Goal: Task Accomplishment & Management: Use online tool/utility

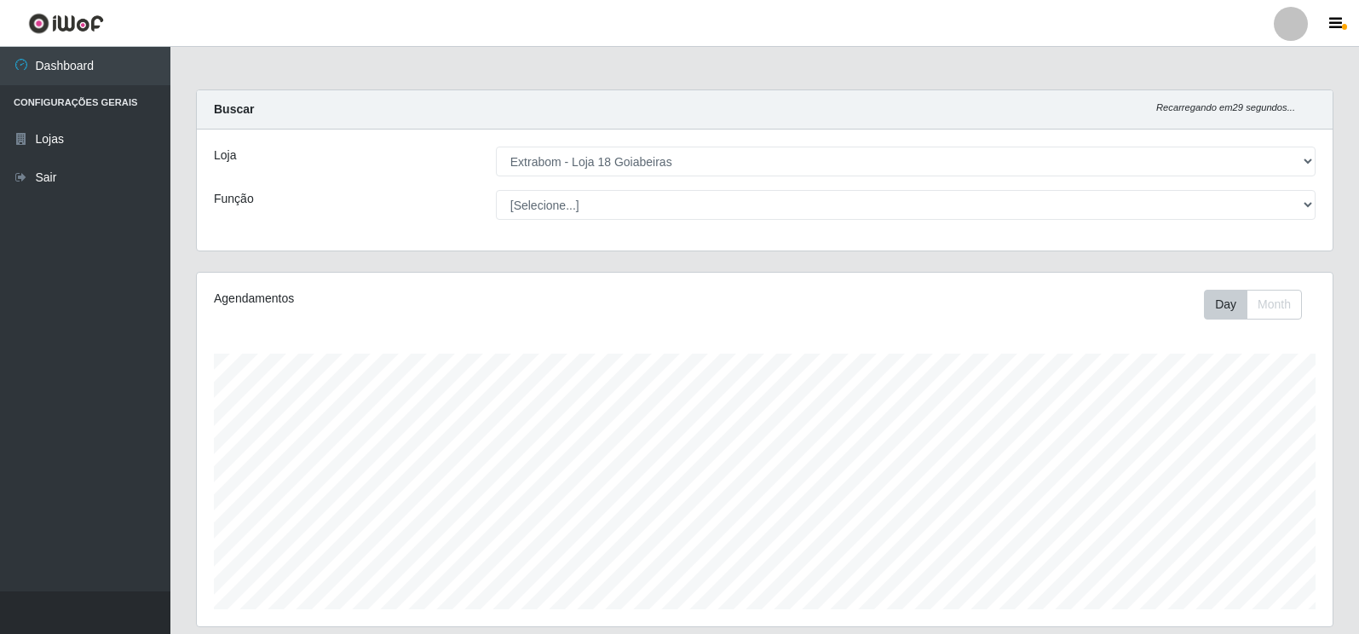
select select "501"
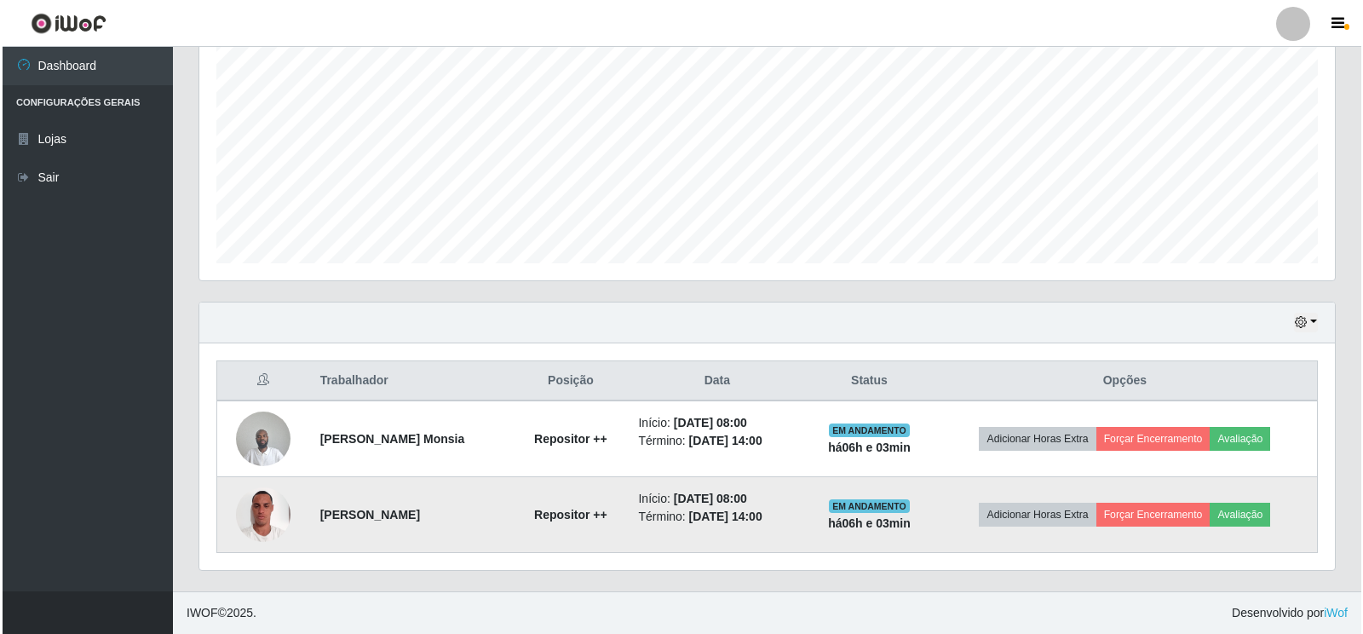
scroll to position [354, 1136]
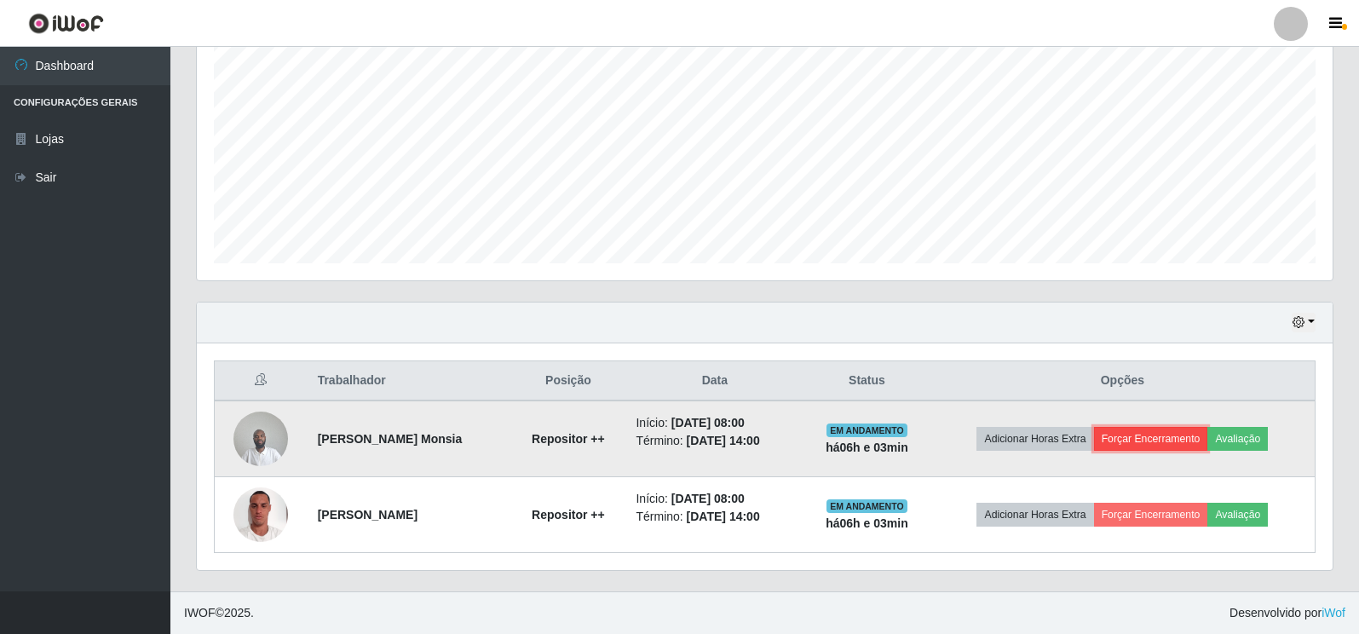
click at [1154, 437] on button "Forçar Encerramento" at bounding box center [1151, 439] width 114 height 24
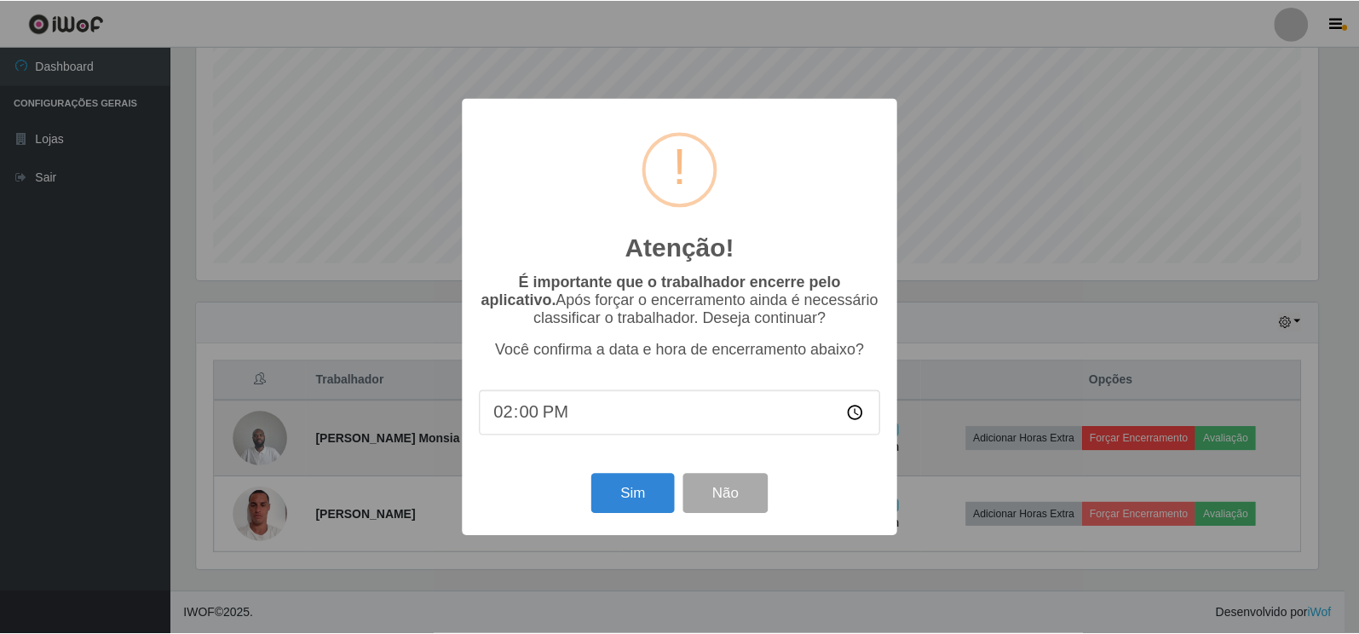
scroll to position [354, 1126]
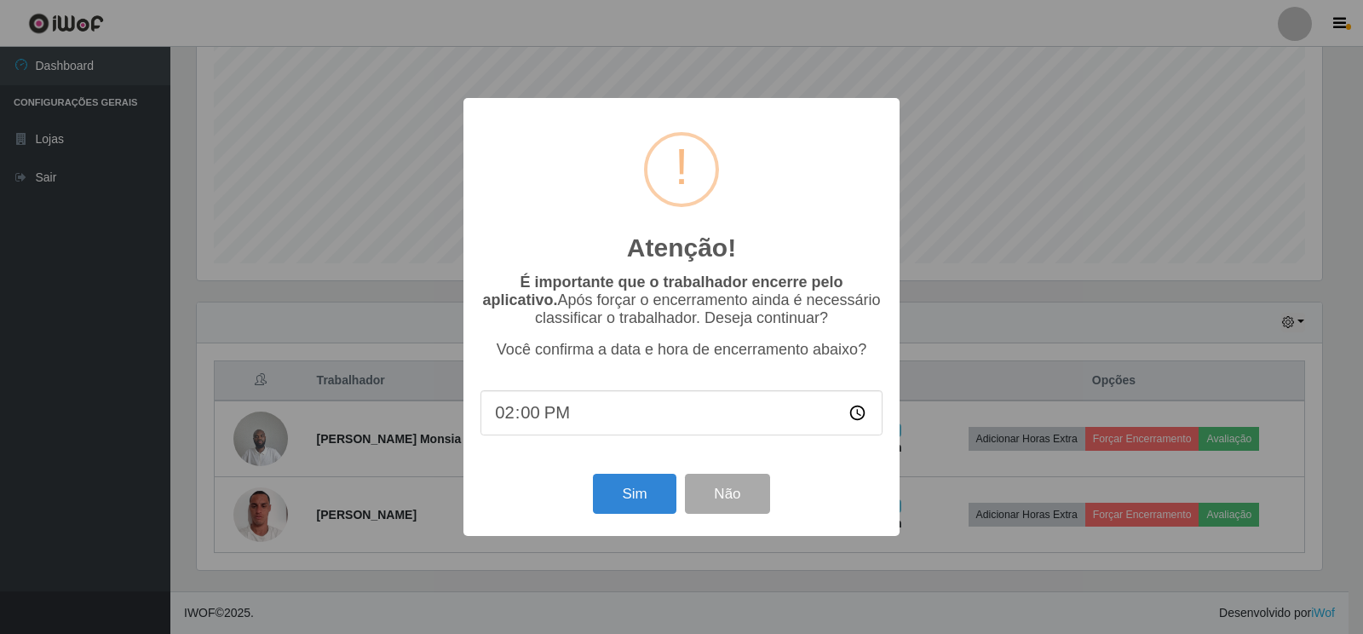
click at [545, 417] on input "14:00" at bounding box center [682, 412] width 402 height 45
click at [542, 414] on input "14:00" at bounding box center [682, 412] width 402 height 45
drag, startPoint x: 529, startPoint y: 416, endPoint x: 573, endPoint y: 425, distance: 44.5
click at [529, 417] on input "14:00" at bounding box center [682, 412] width 402 height 45
type input "14:03"
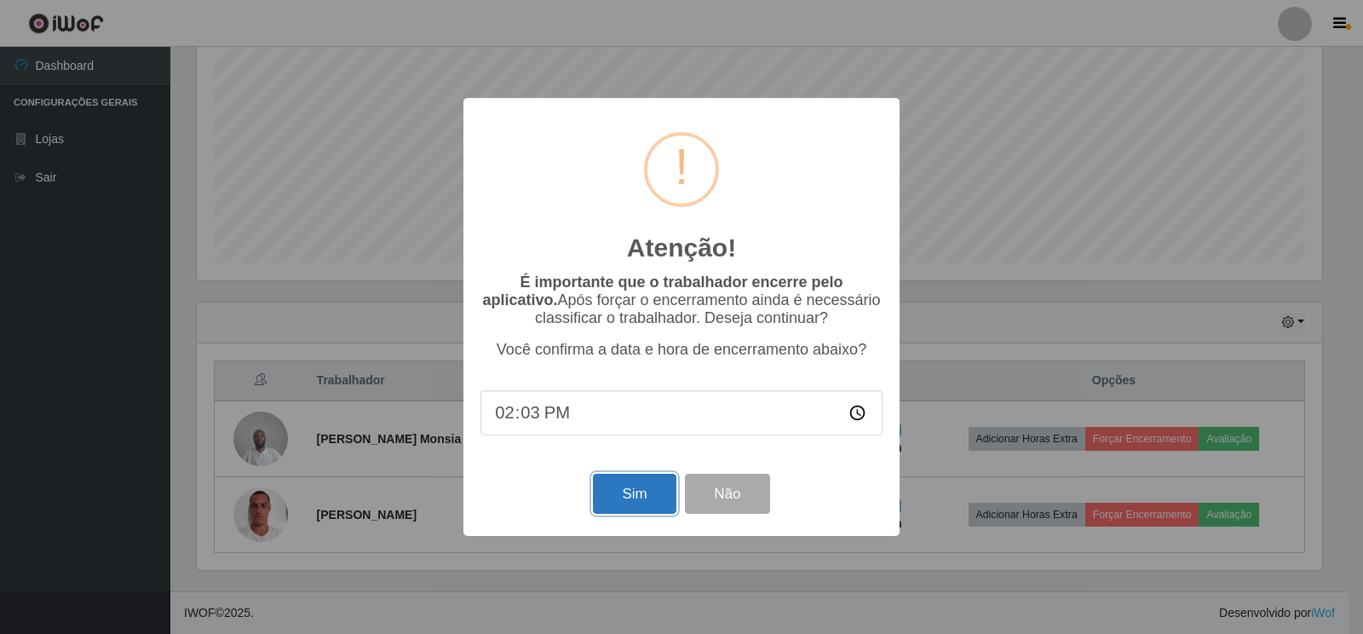
click at [625, 508] on button "Sim" at bounding box center [634, 494] width 83 height 40
click at [625, 508] on div "Atenção! × É importante que o trabalhador encerre pelo aplicativo. Após forçar …" at bounding box center [681, 317] width 1363 height 634
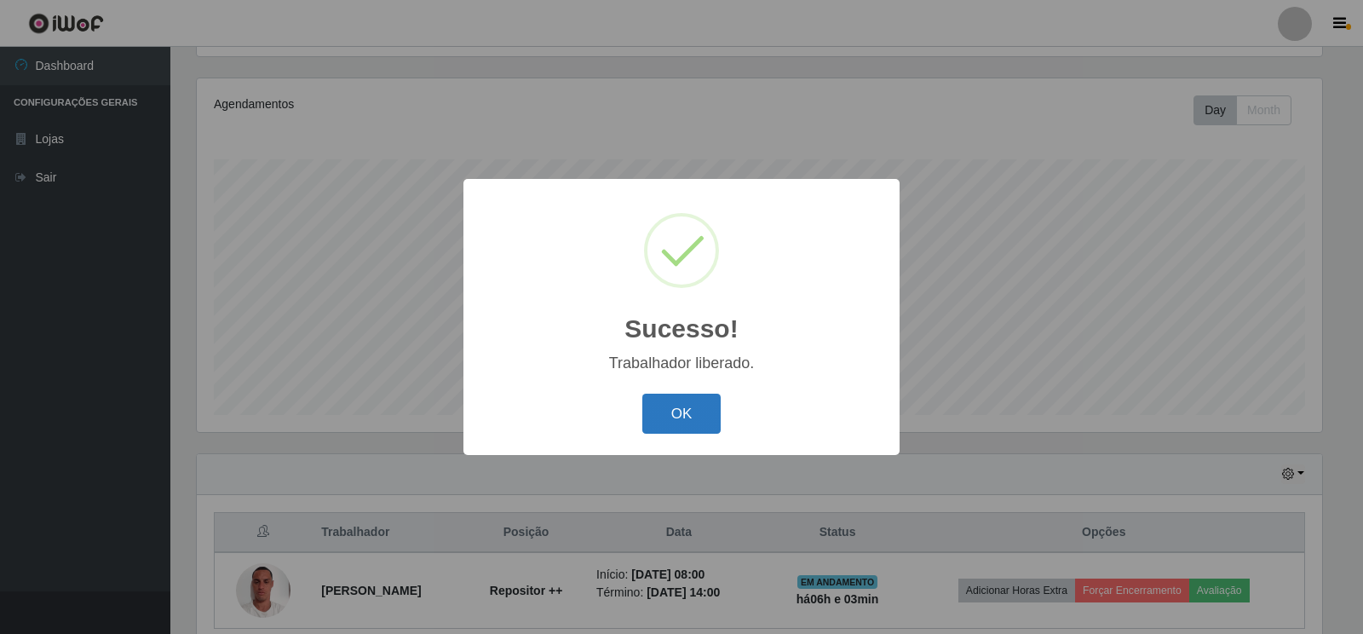
click at [677, 414] on button "OK" at bounding box center [682, 414] width 79 height 40
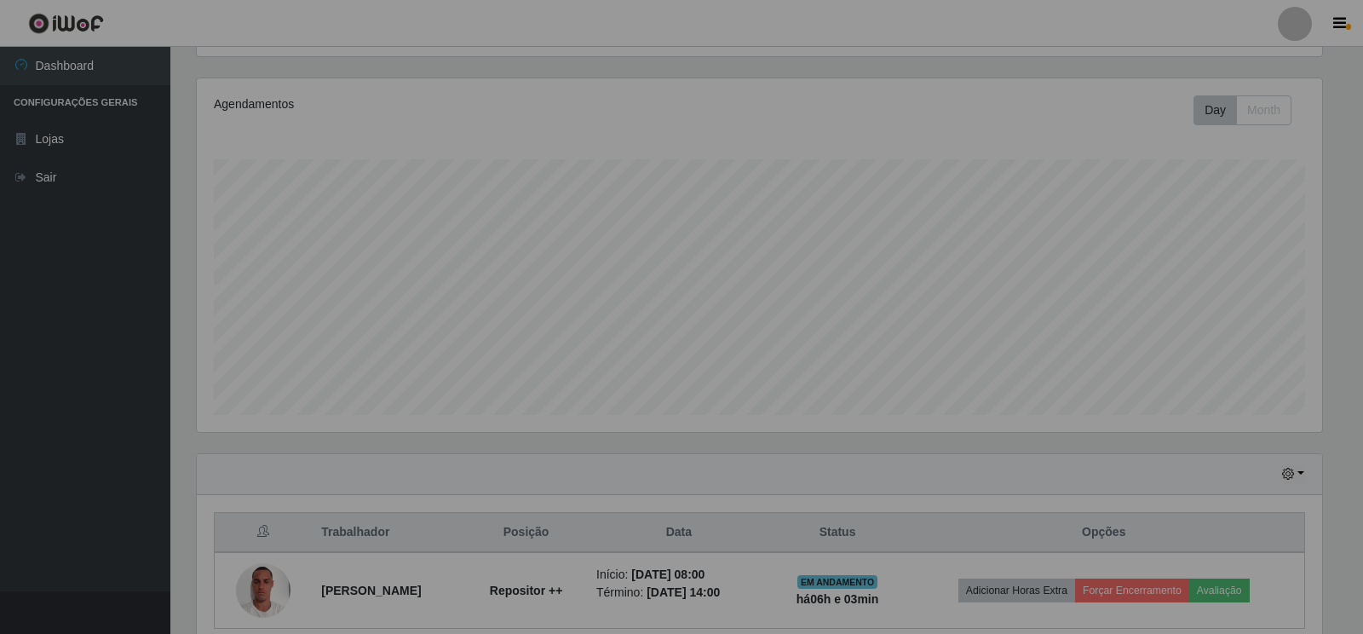
click at [677, 386] on div "Sucesso! × Trabalhador liberado. OK Cancel" at bounding box center [682, 317] width 218 height 138
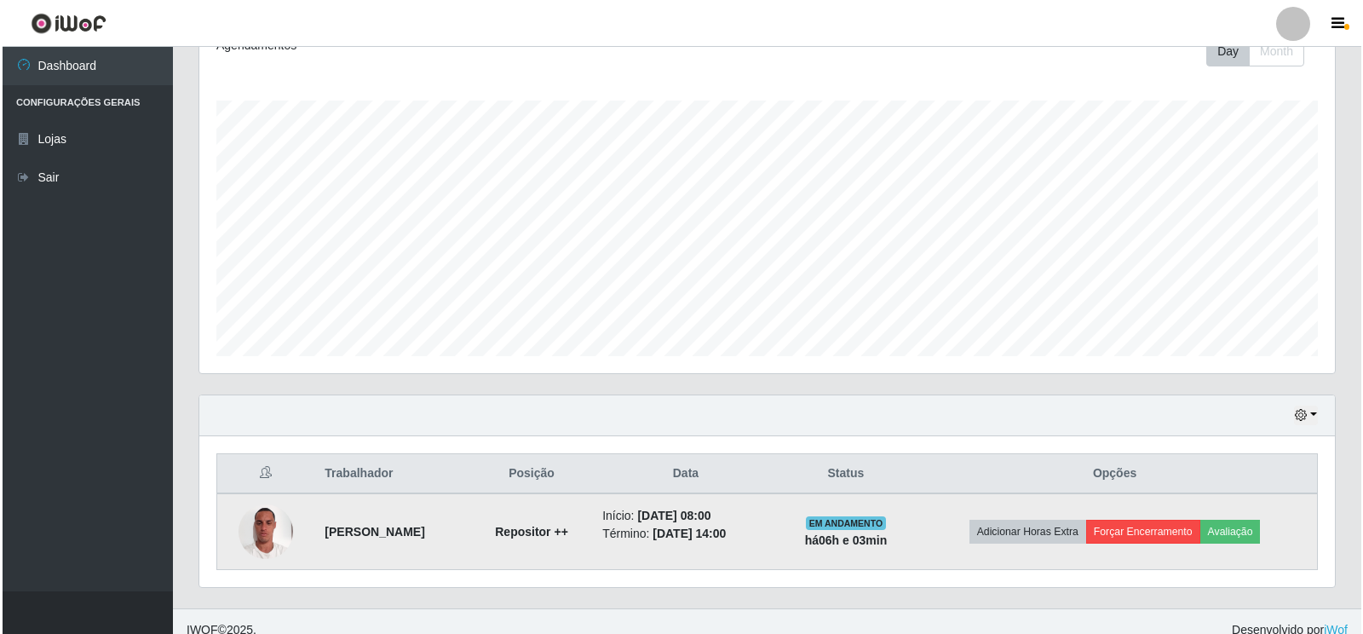
scroll to position [270, 0]
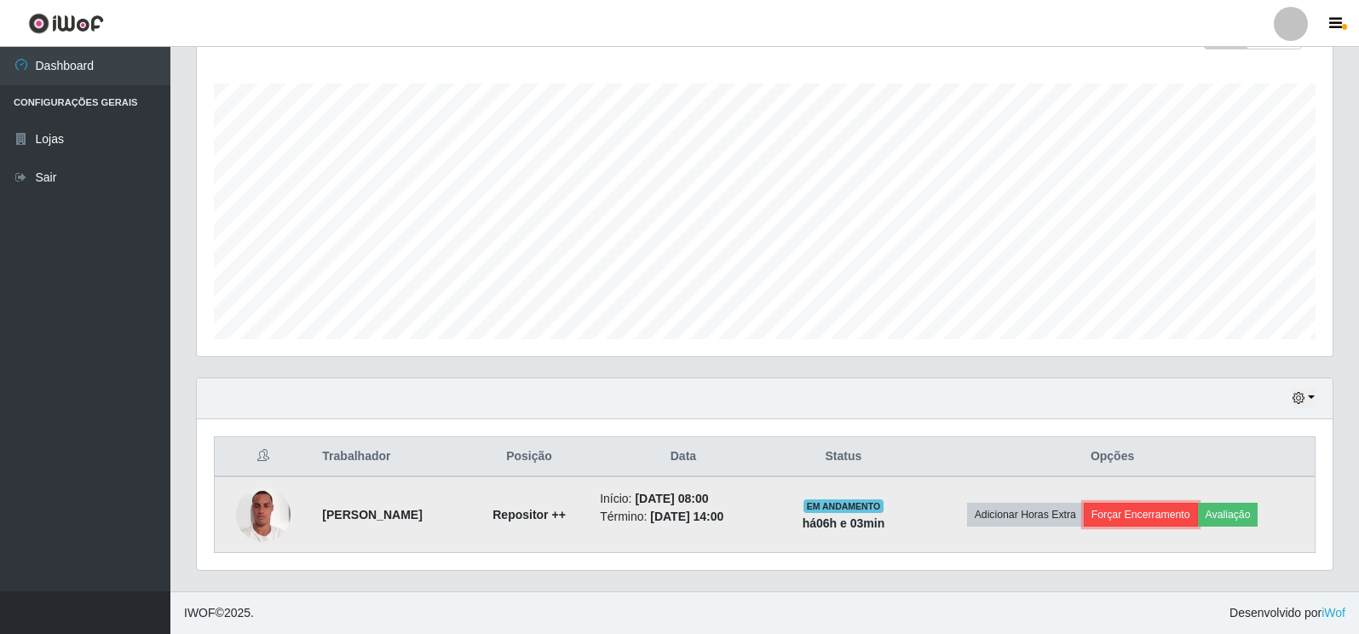
click at [1121, 512] on button "Forçar Encerramento" at bounding box center [1141, 515] width 114 height 24
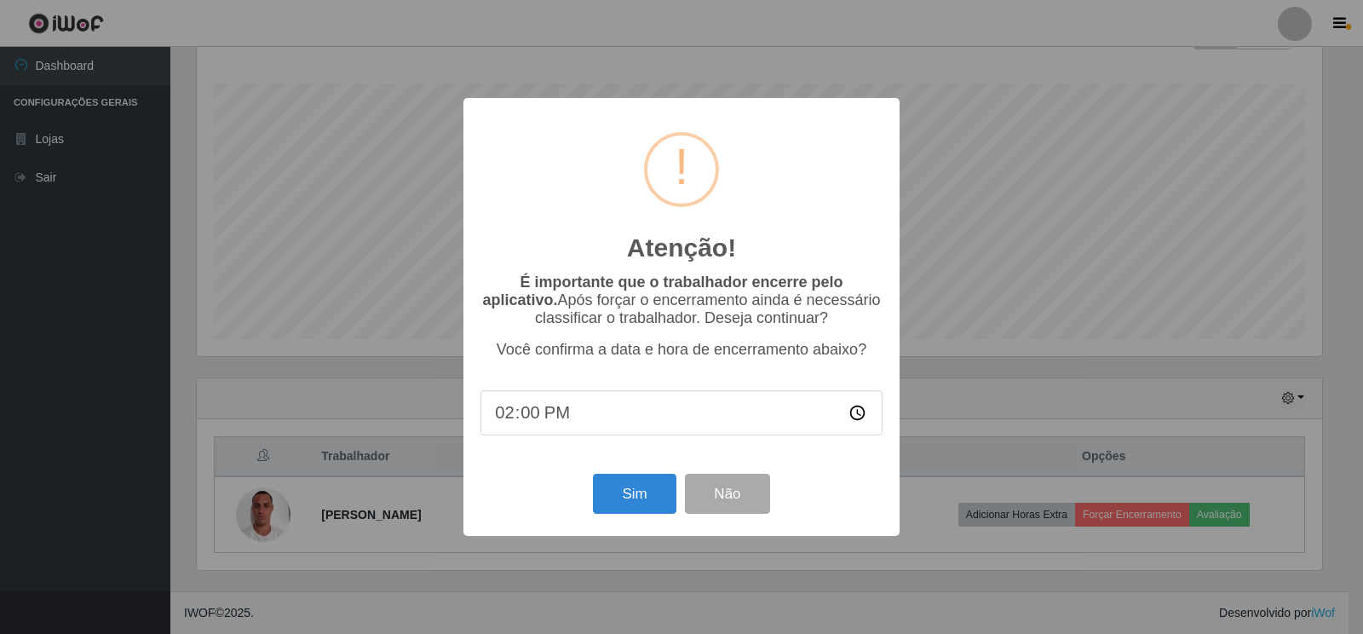
click at [546, 416] on input "14:00" at bounding box center [682, 412] width 402 height 45
click at [532, 416] on input "14:00" at bounding box center [682, 412] width 402 height 45
type input "14:03"
click at [623, 496] on button "Sim" at bounding box center [634, 494] width 83 height 40
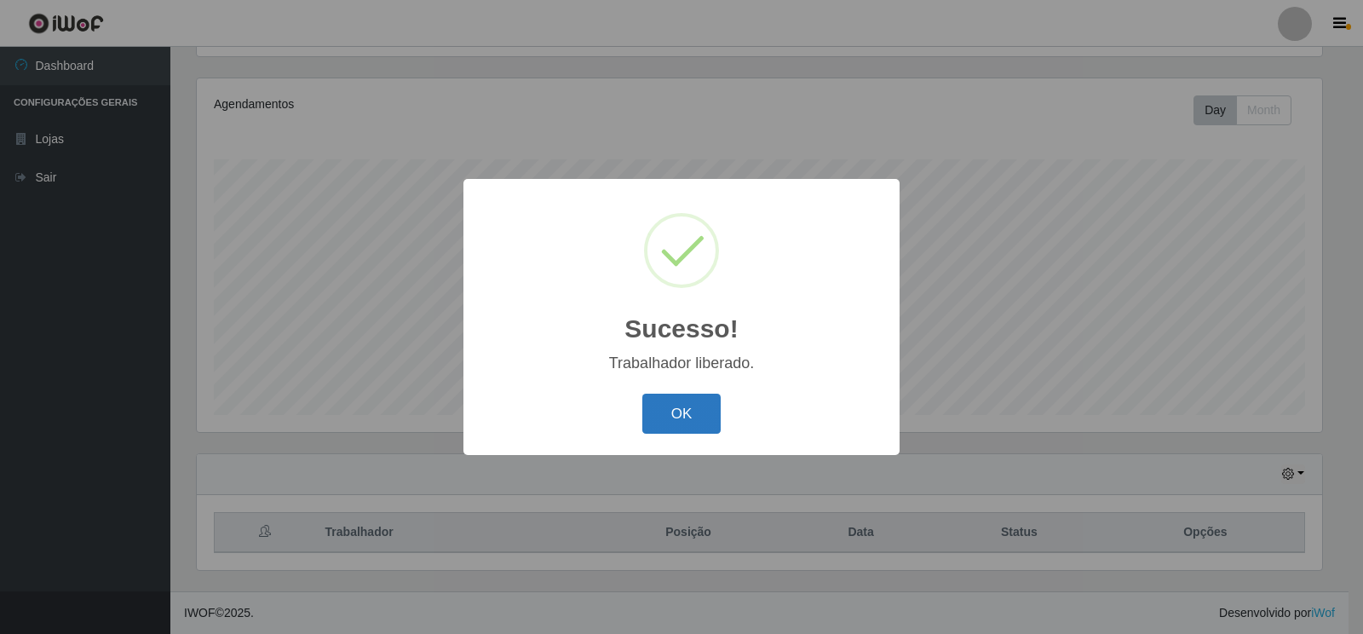
click at [676, 411] on button "OK" at bounding box center [682, 414] width 79 height 40
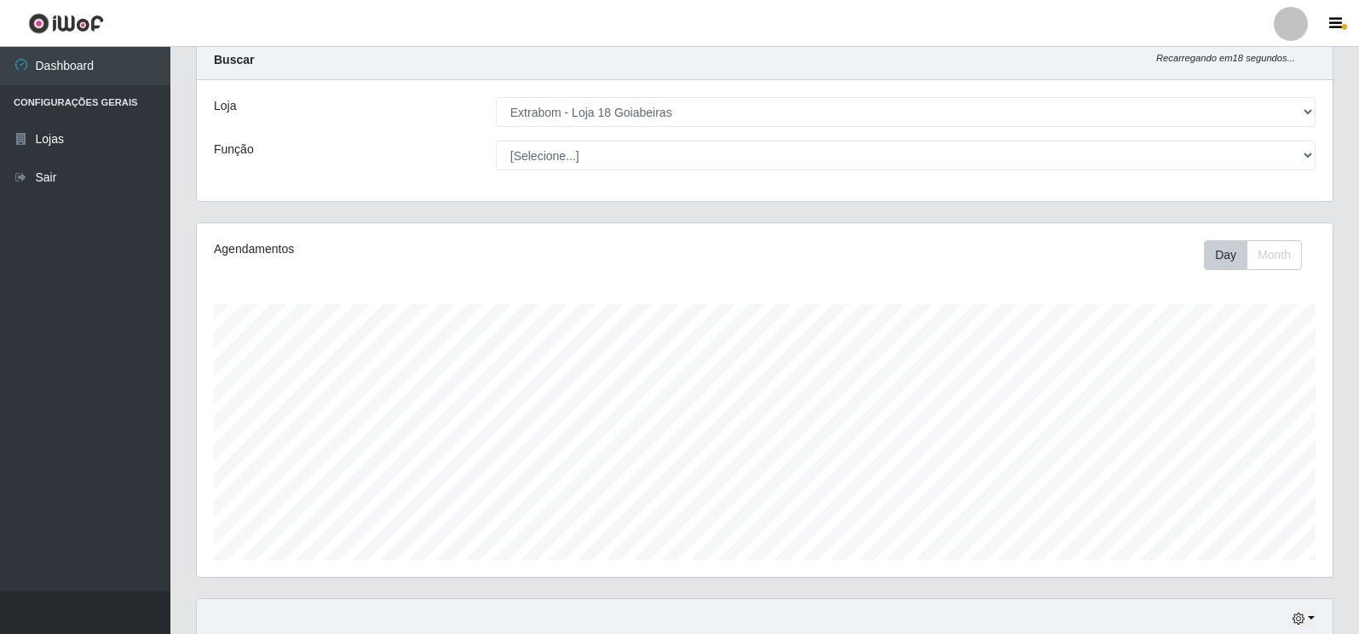
scroll to position [0, 0]
